Goal: Information Seeking & Learning: Learn about a topic

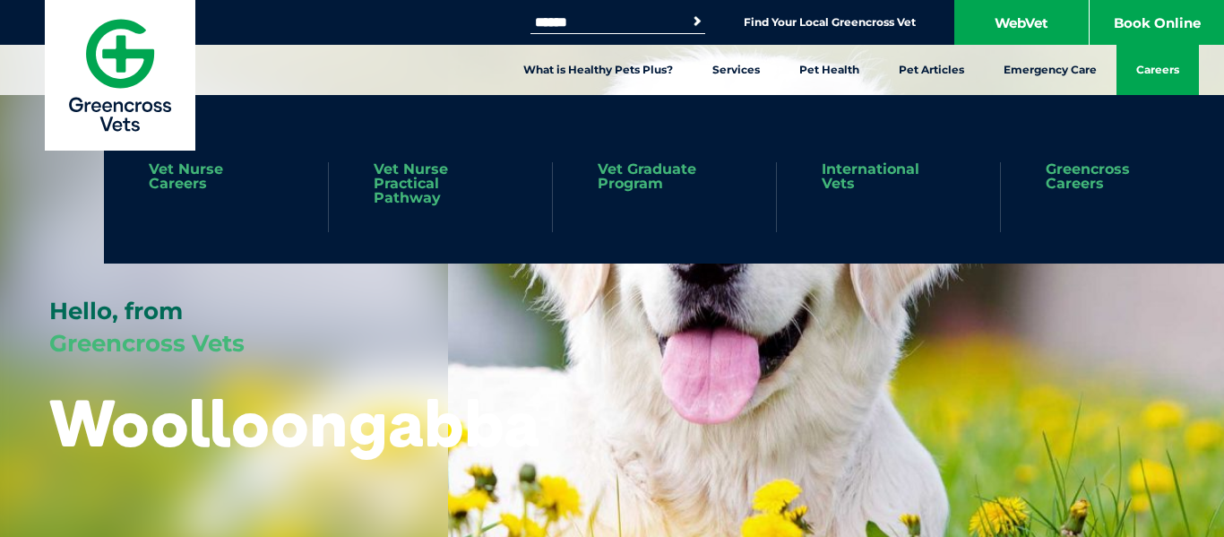
click at [1150, 72] on link "Careers" at bounding box center [1157, 70] width 82 height 50
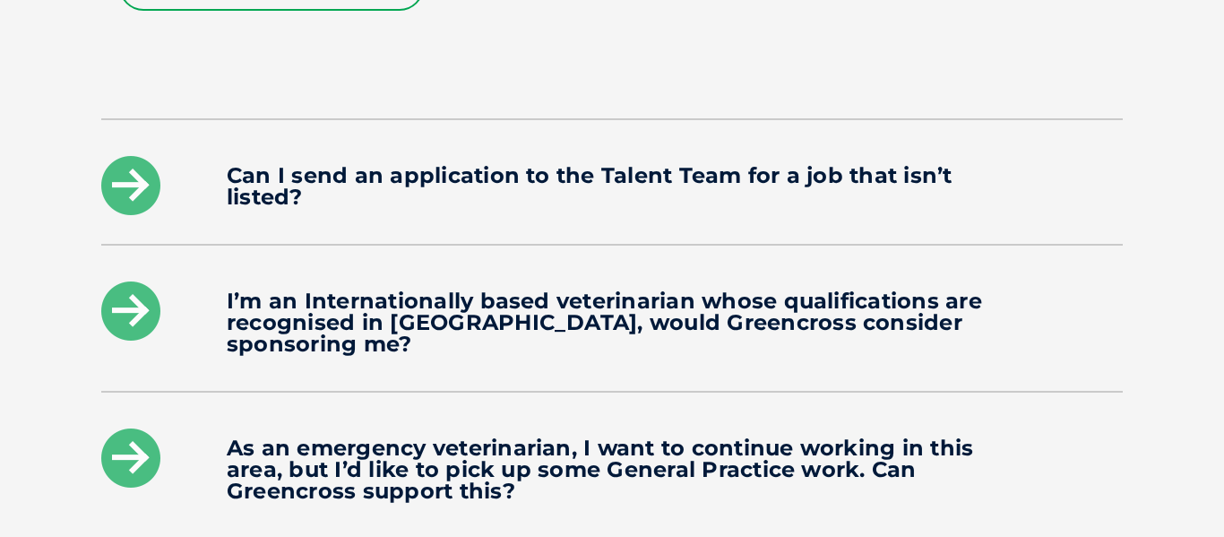
scroll to position [2345, 0]
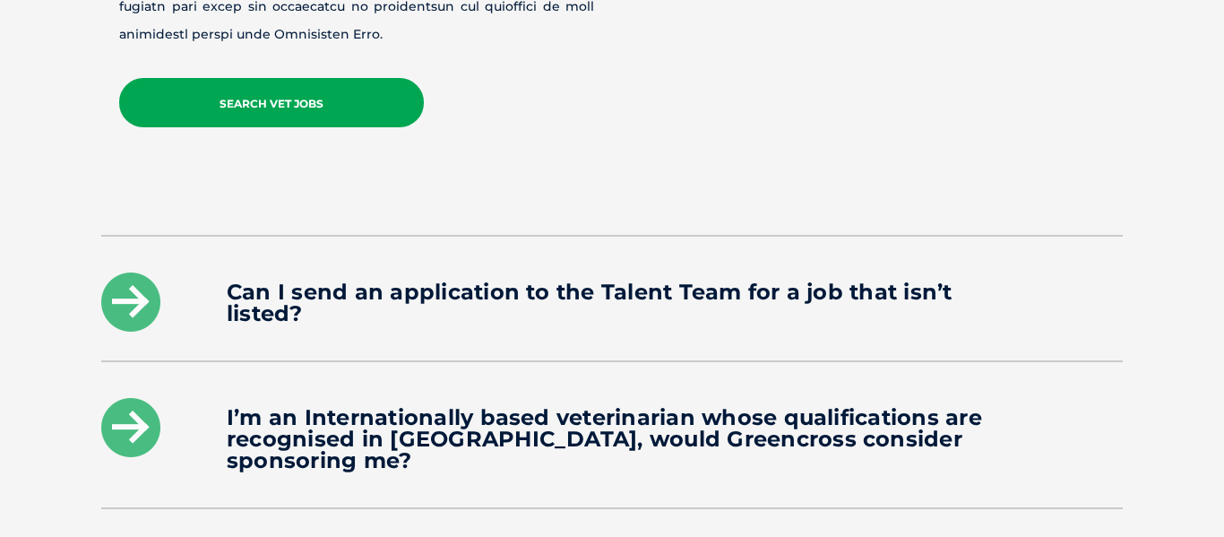
click at [306, 82] on link "Search Vet Jobs" at bounding box center [271, 102] width 305 height 49
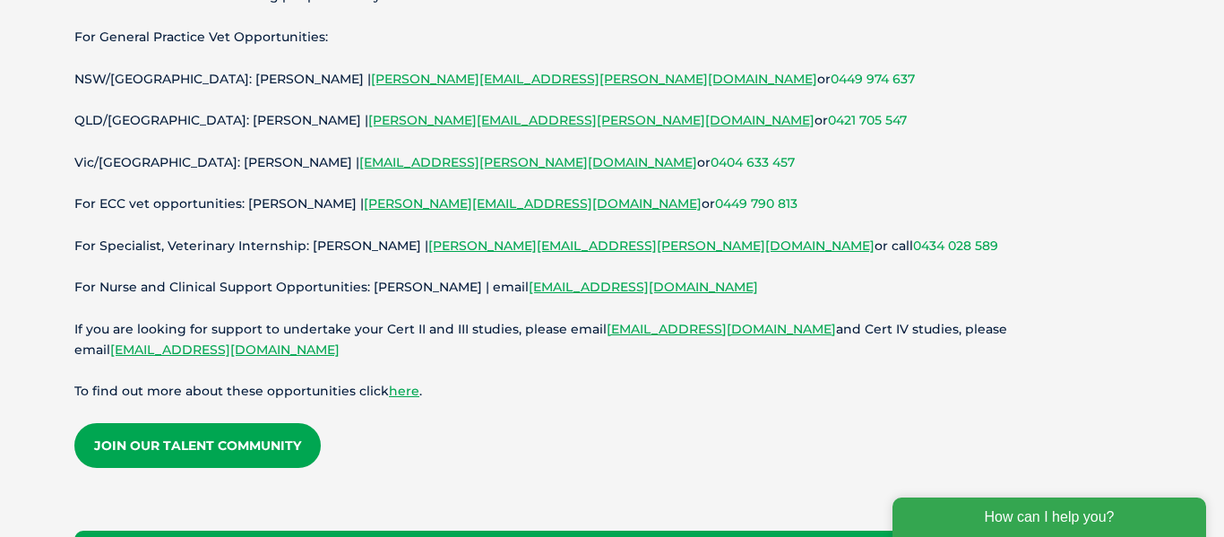
scroll to position [334, 0]
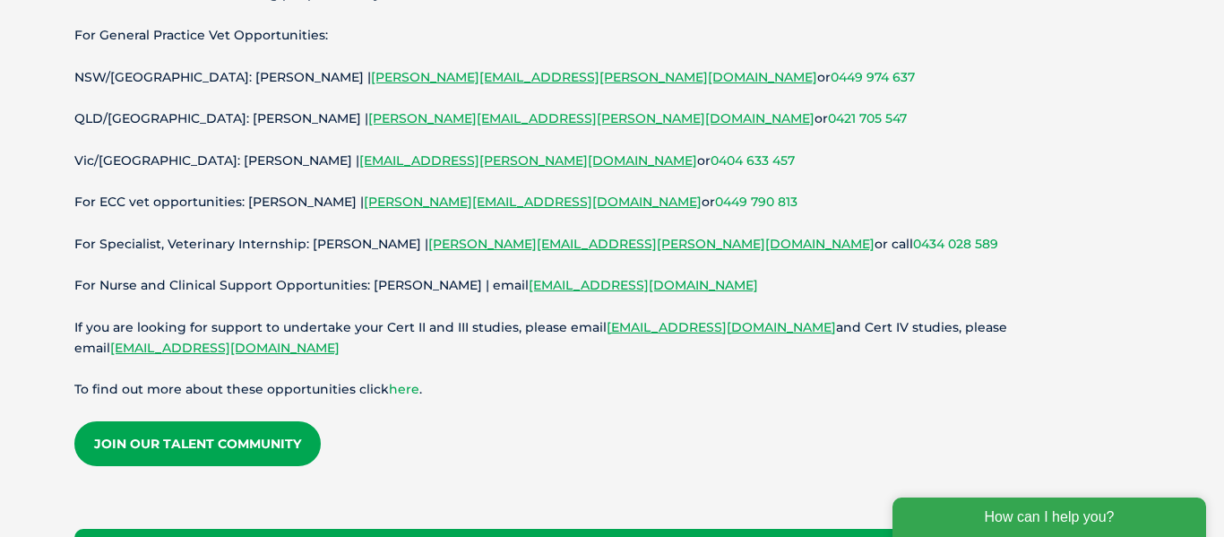
click at [400, 392] on link "here" at bounding box center [404, 389] width 30 height 16
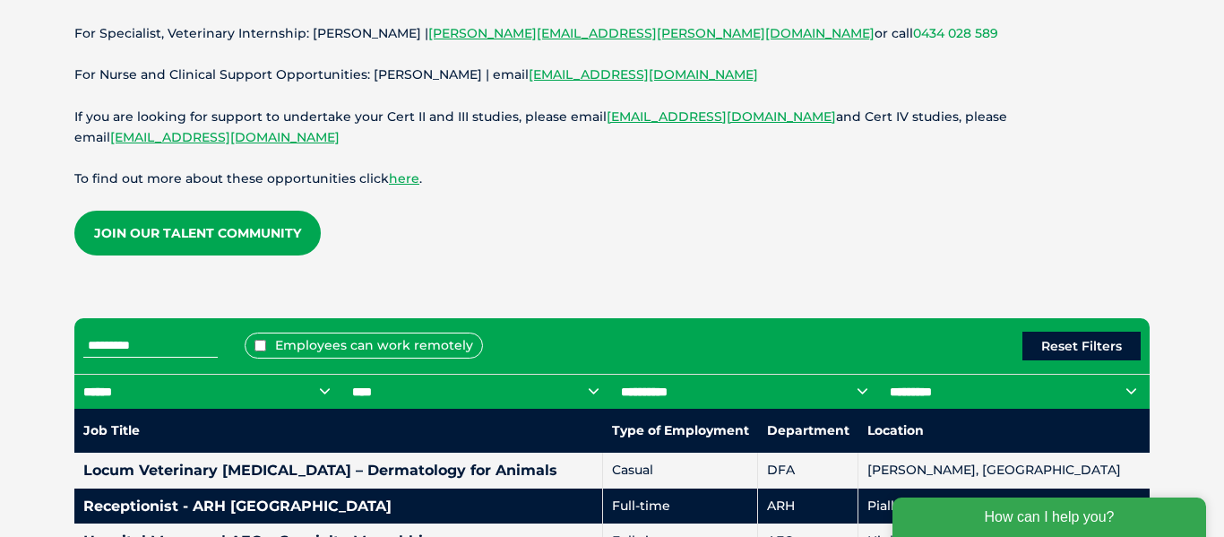
scroll to position [562, 0]
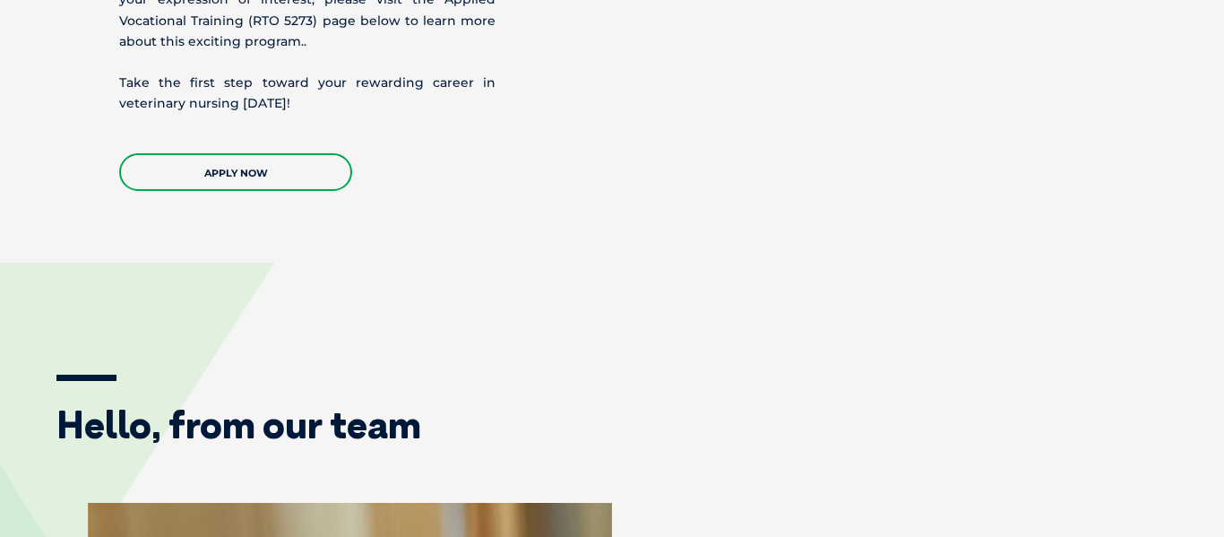
scroll to position [2389, 0]
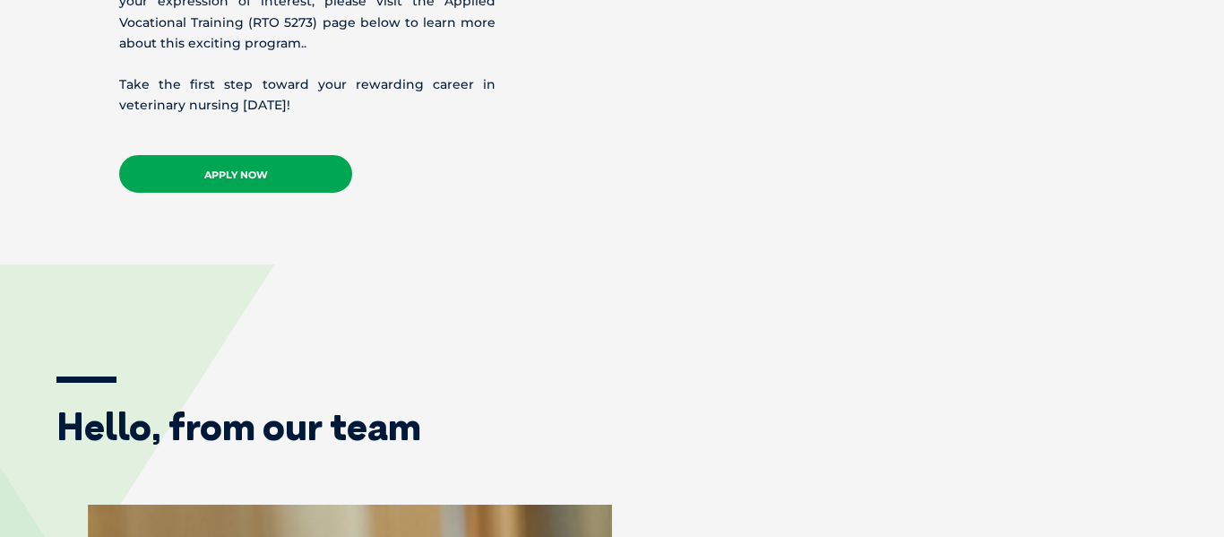
click at [263, 175] on link "APPLY NOW" at bounding box center [235, 174] width 233 height 38
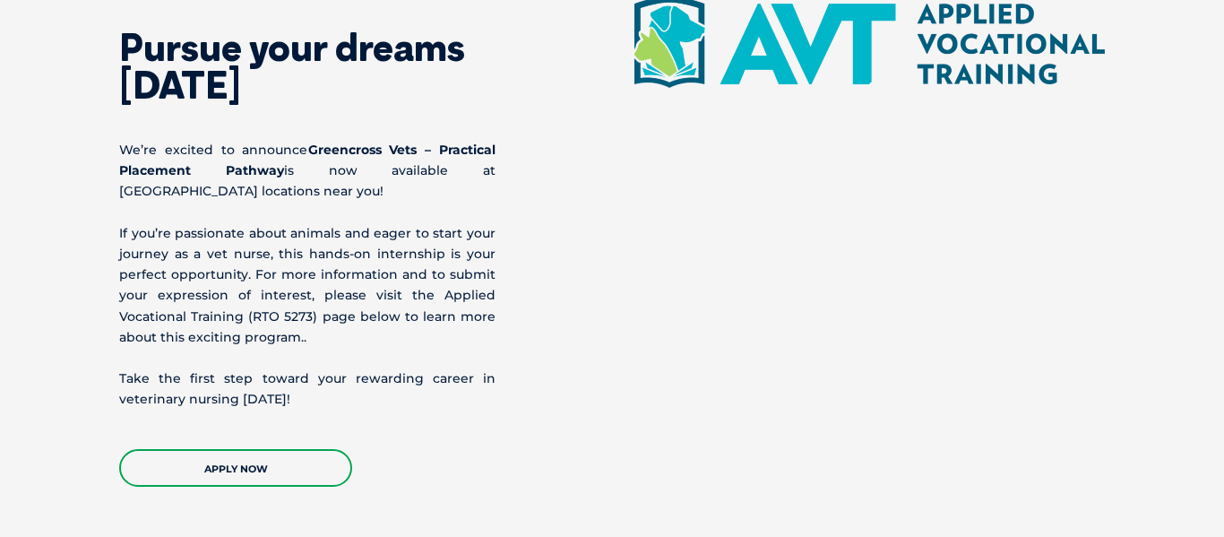
scroll to position [2122, 0]
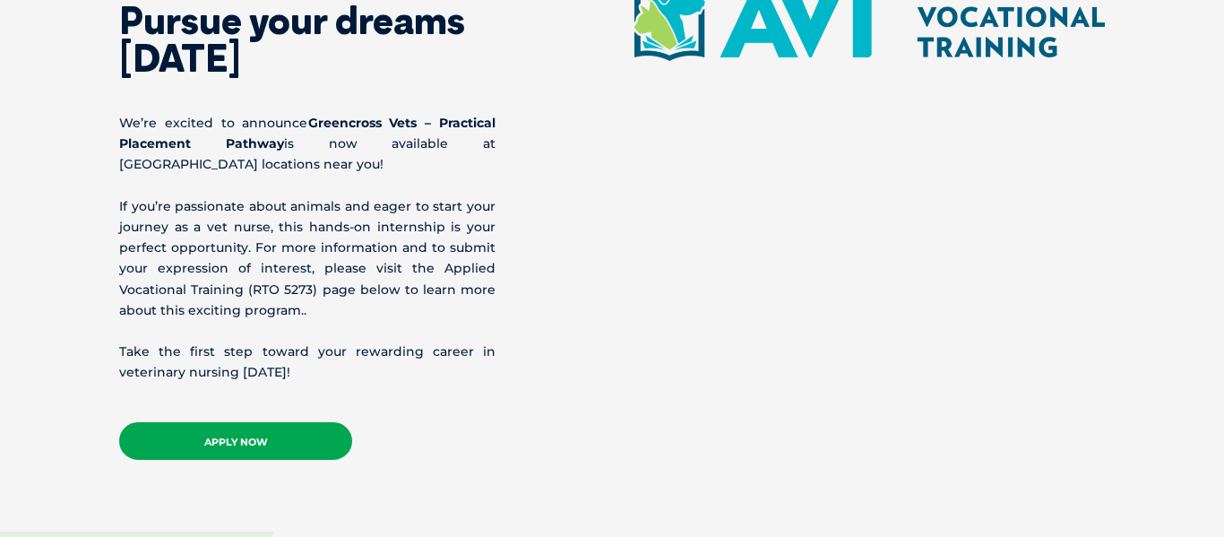
click at [326, 447] on link "APPLY NOW" at bounding box center [235, 441] width 233 height 38
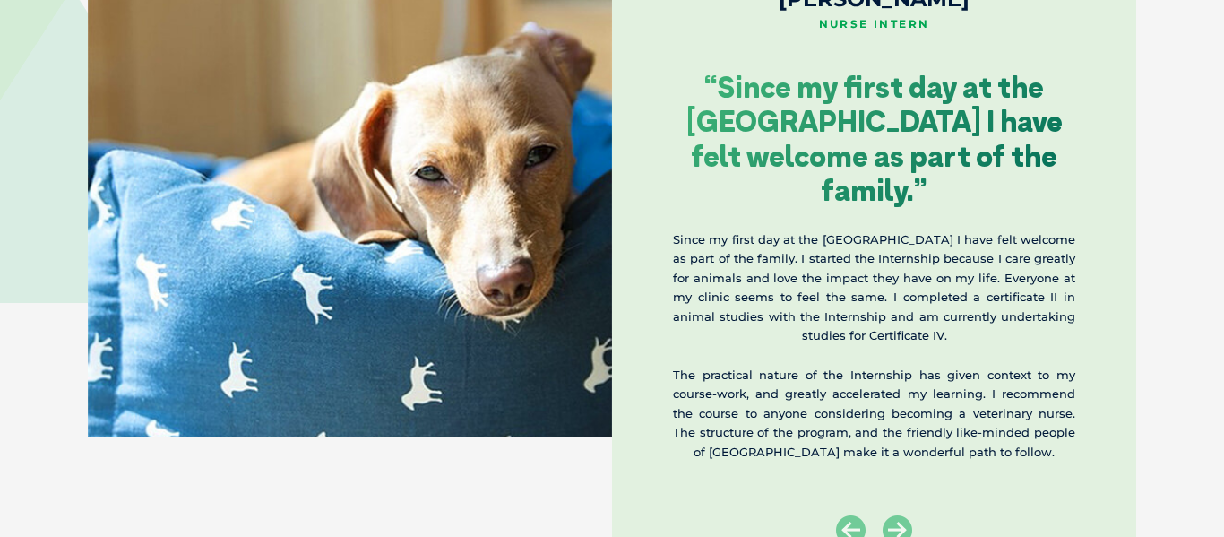
scroll to position [2993, 0]
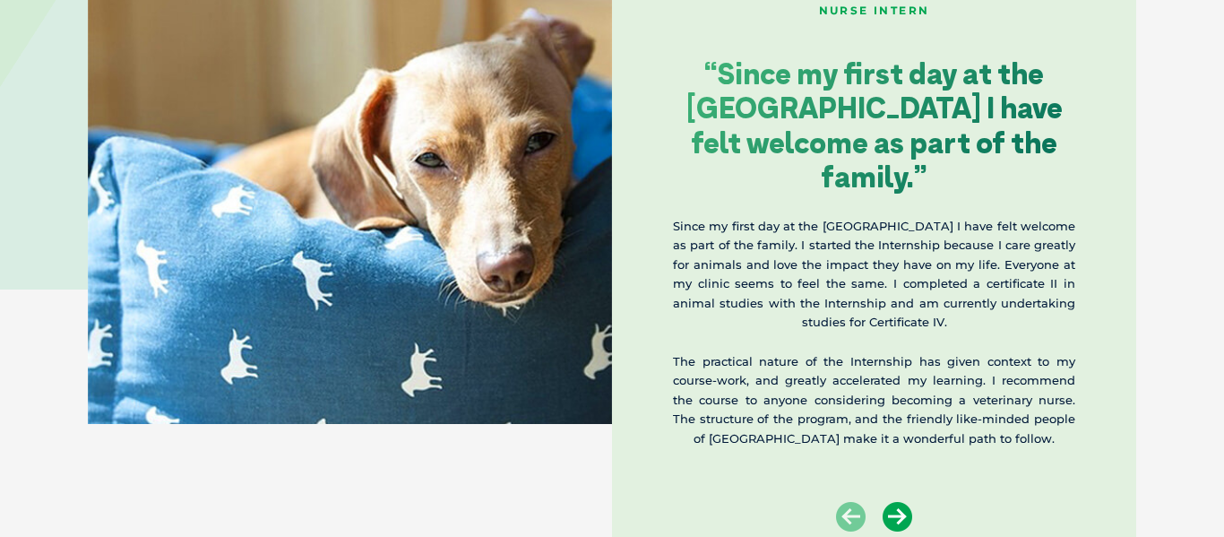
click at [896, 511] on icon at bounding box center [898, 517] width 30 height 30
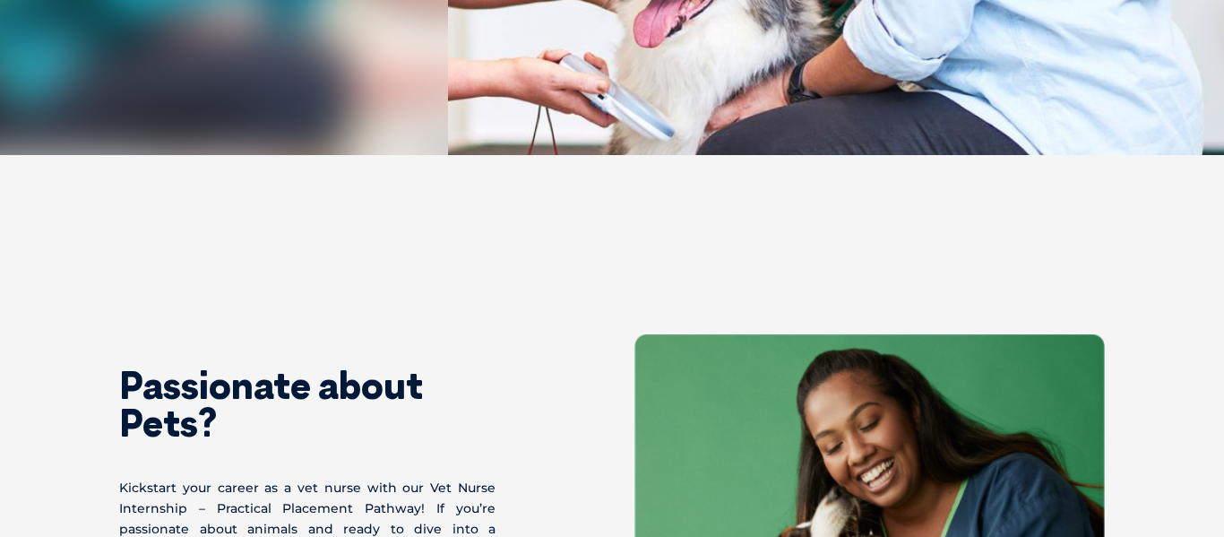
scroll to position [0, 0]
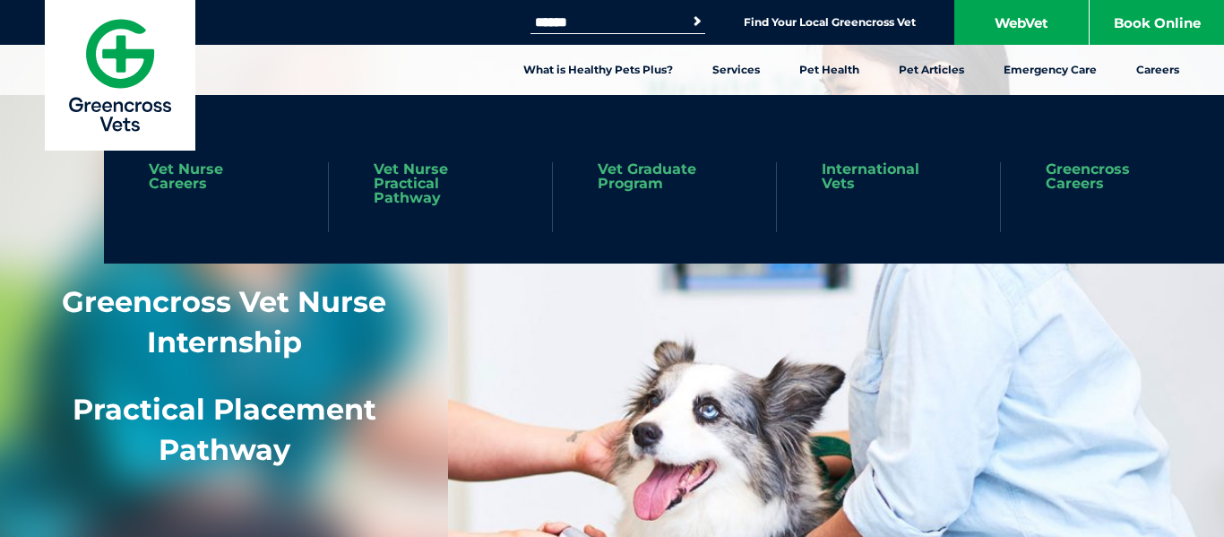
click at [206, 185] on link "Vet Nurse Careers" at bounding box center [216, 176] width 134 height 29
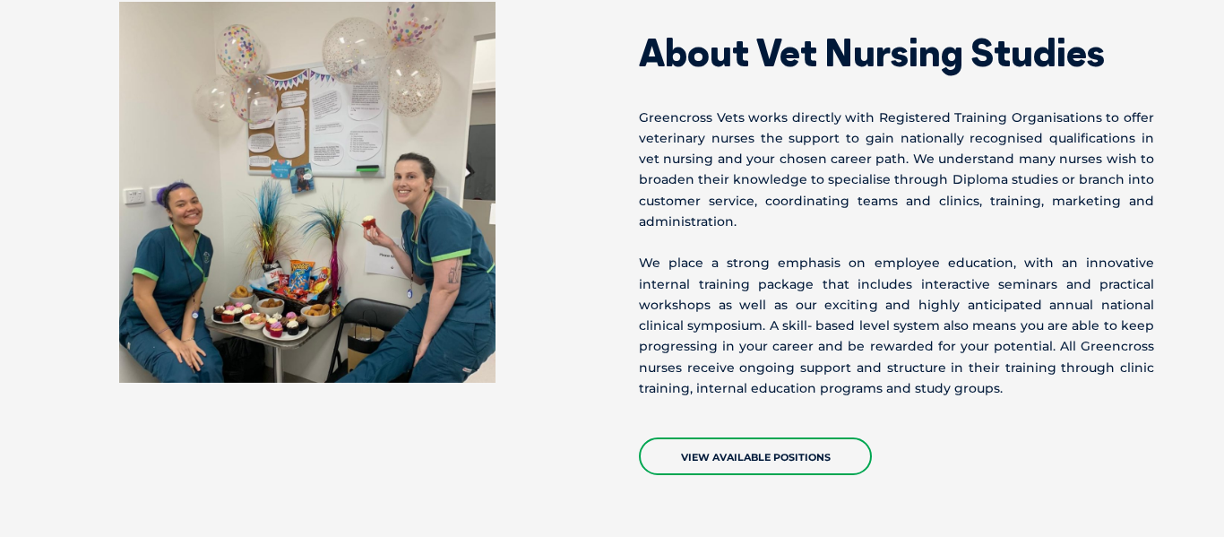
scroll to position [2602, 0]
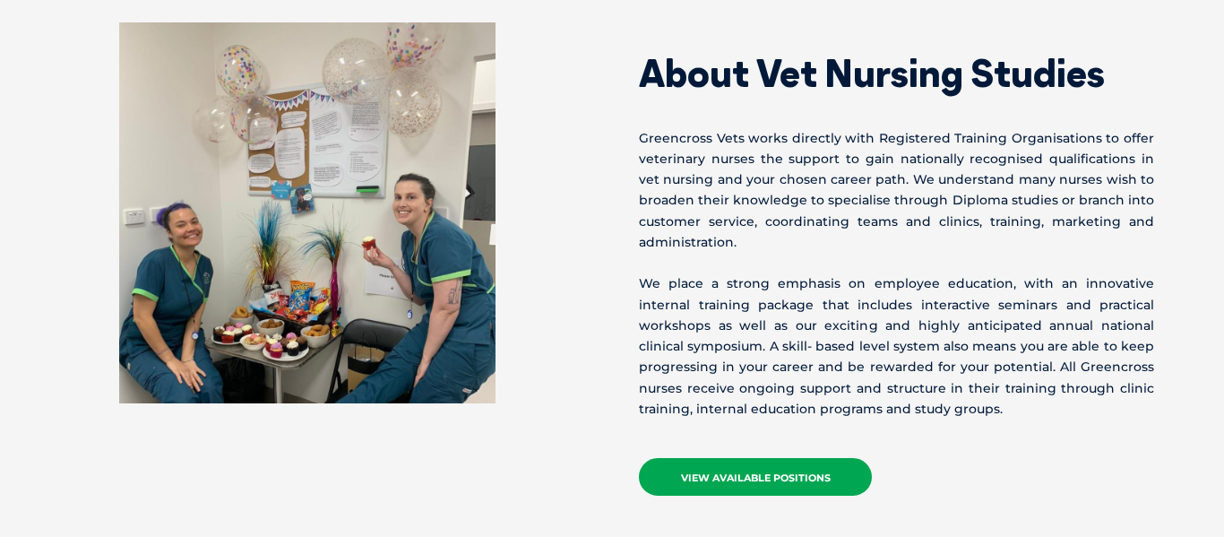
click at [786, 458] on link "View Available Positions" at bounding box center [755, 477] width 233 height 38
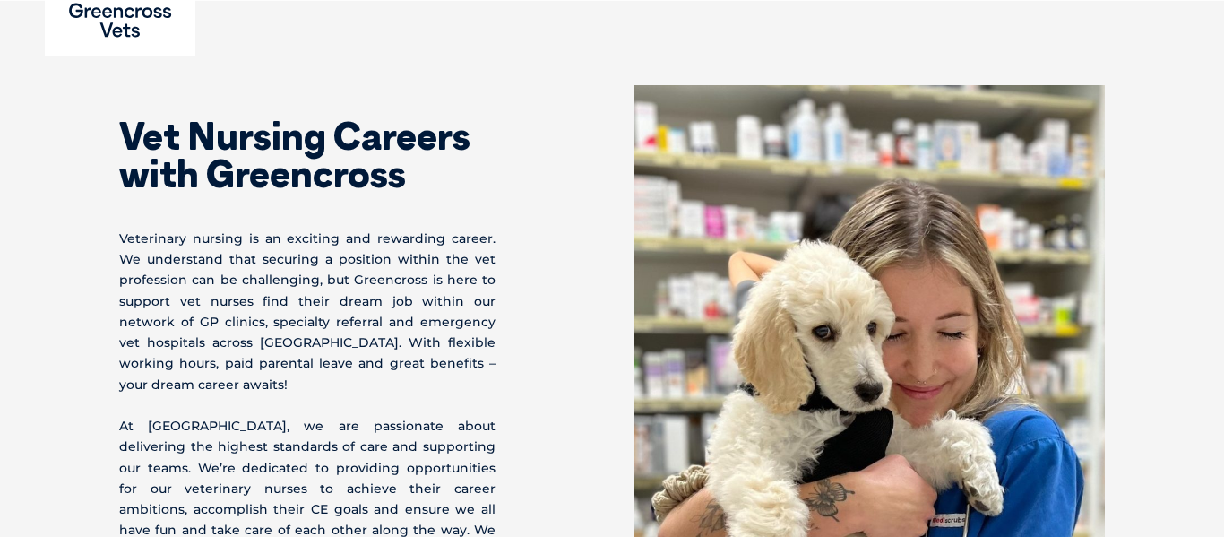
scroll to position [0, 0]
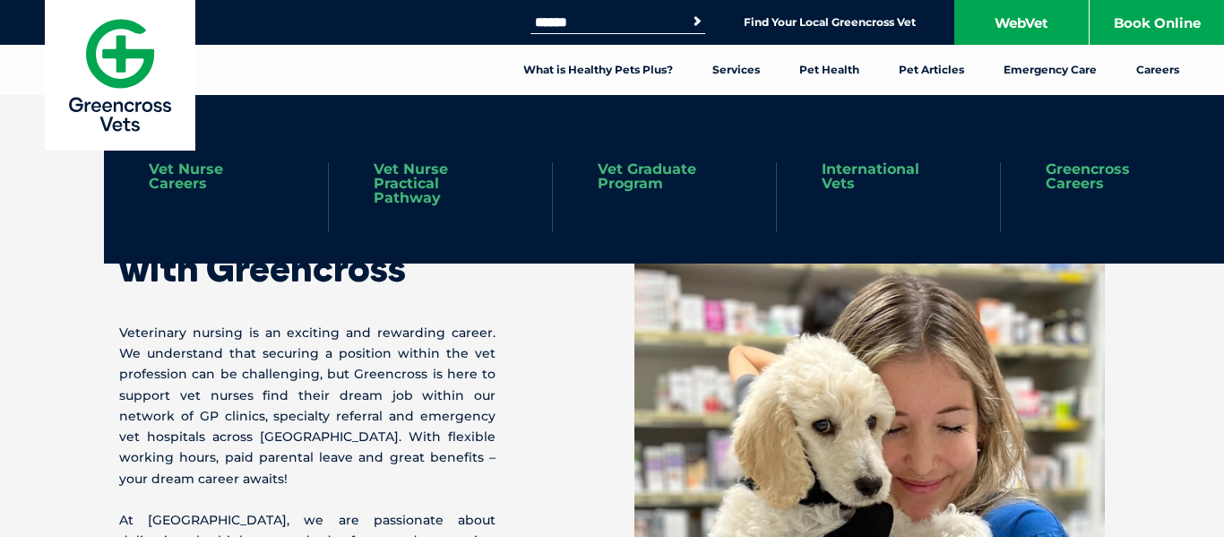
click at [1072, 176] on link "Greencross Careers" at bounding box center [1113, 176] width 134 height 29
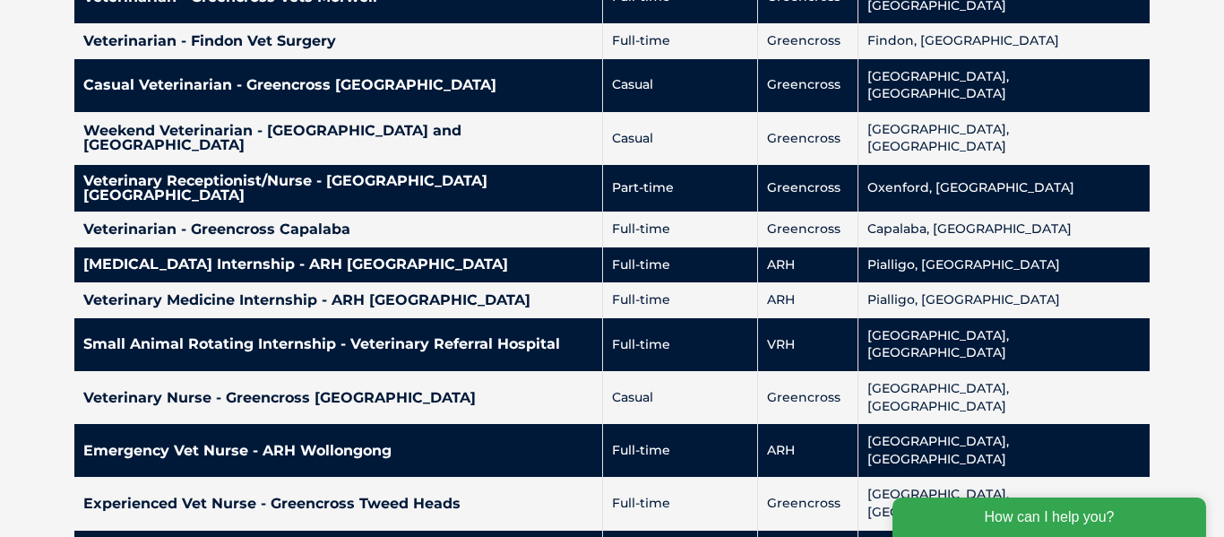
scroll to position [4147, 0]
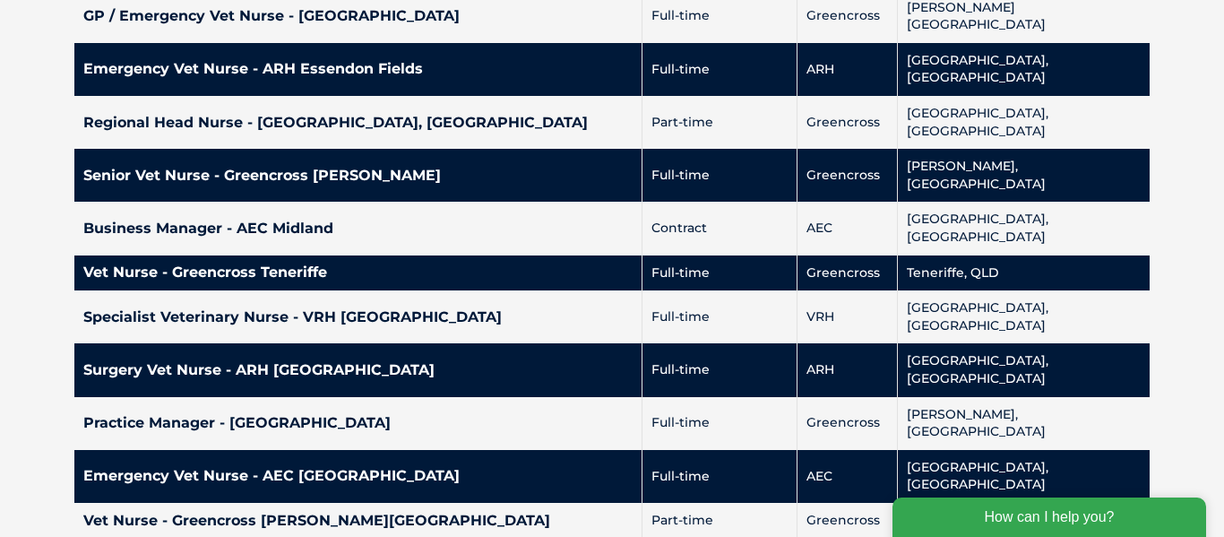
scroll to position [4201, 0]
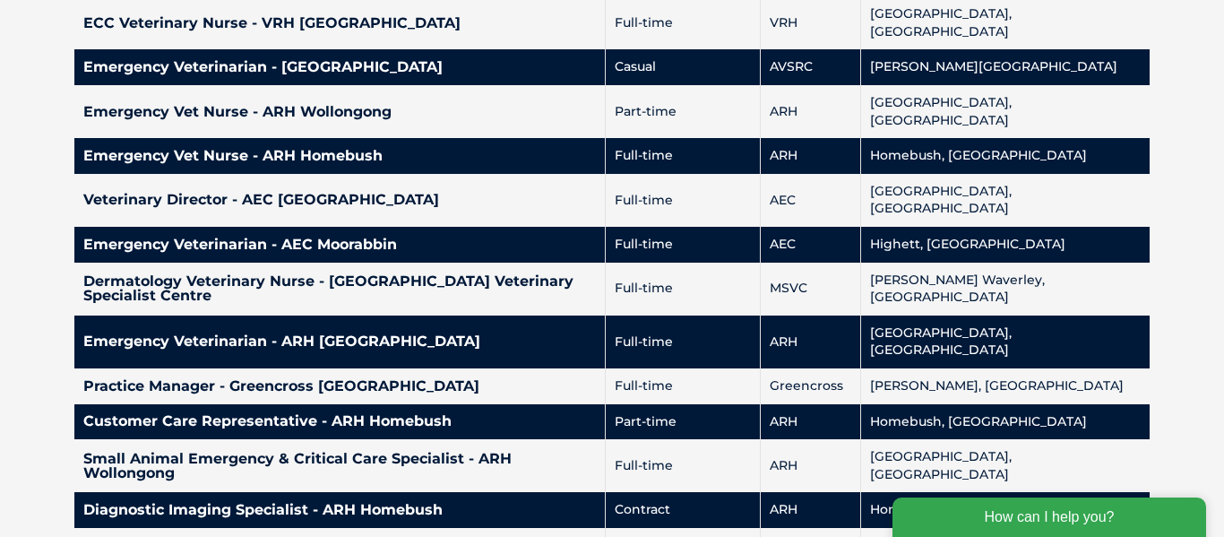
scroll to position [1351, 0]
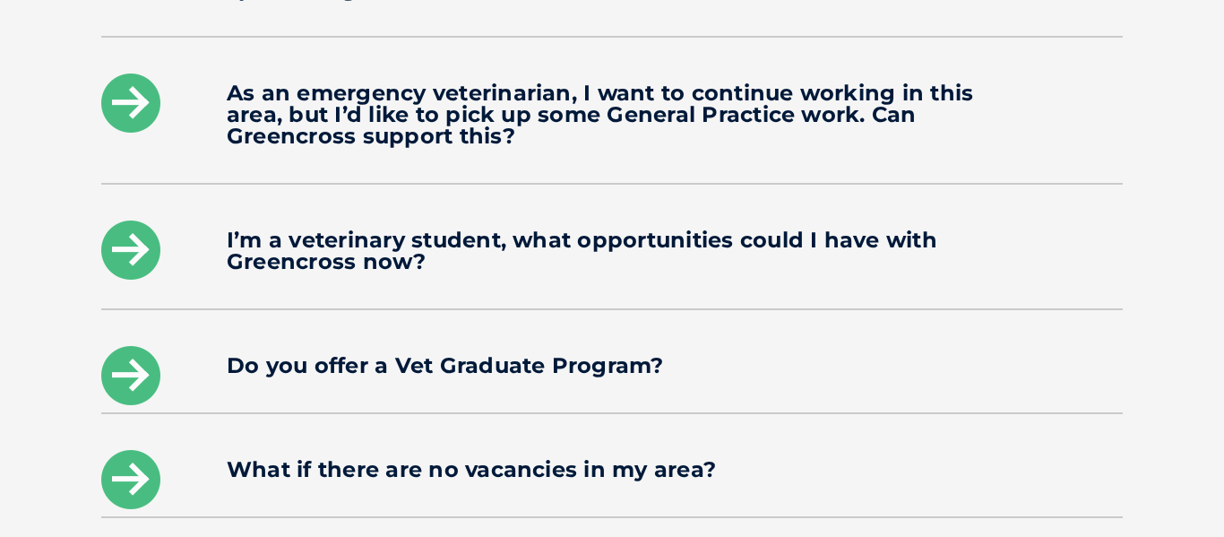
scroll to position [2873, 0]
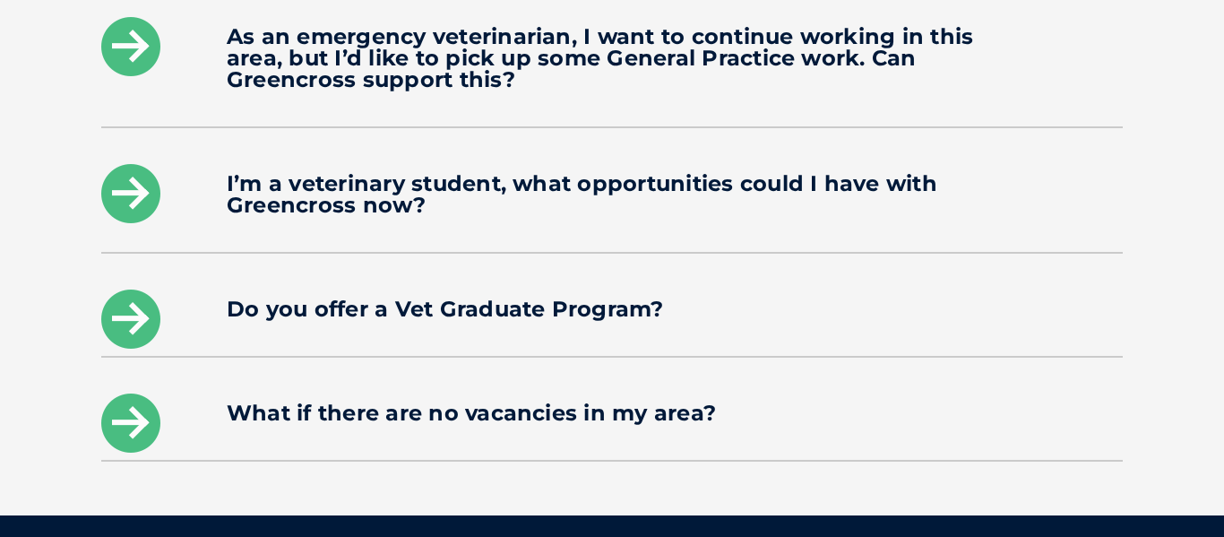
click at [679, 173] on h4 "I’m a veterinary student, what opportunities could I have with Greencross now?" at bounding box center [612, 194] width 771 height 43
click at [141, 165] on icon at bounding box center [130, 193] width 59 height 59
